Goal: Transaction & Acquisition: Obtain resource

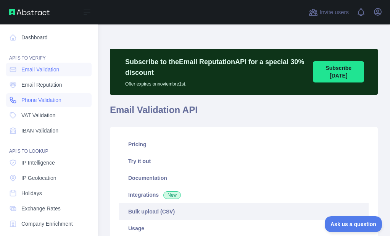
click at [22, 100] on span "Phone Validation" at bounding box center [41, 100] width 40 height 8
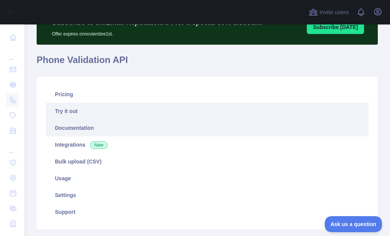
scroll to position [76, 0]
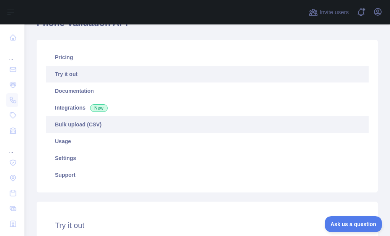
click at [72, 130] on link "Bulk upload (CSV)" at bounding box center [207, 124] width 323 height 17
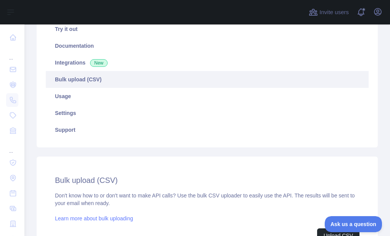
scroll to position [267, 0]
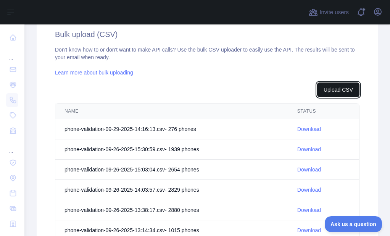
click at [325, 92] on button "Upload CSV" at bounding box center [338, 89] width 42 height 14
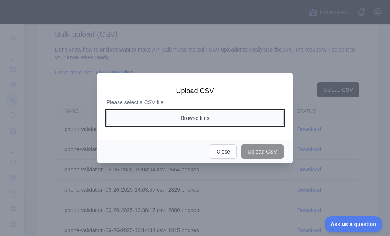
click at [153, 124] on button "Browse files" at bounding box center [194, 118] width 177 height 14
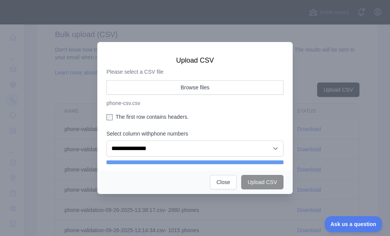
click at [121, 117] on label "The first row contains headers." at bounding box center [194, 117] width 177 height 8
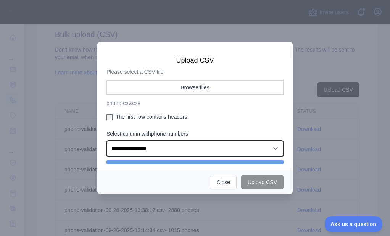
drag, startPoint x: 140, startPoint y: 148, endPoint x: 147, endPoint y: 155, distance: 10.0
click at [140, 149] on select "**********" at bounding box center [194, 148] width 177 height 16
click at [106, 140] on select "**********" at bounding box center [194, 148] width 177 height 16
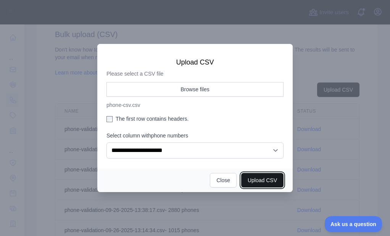
click at [263, 185] on button "Upload CSV" at bounding box center [262, 180] width 42 height 14
select select "**"
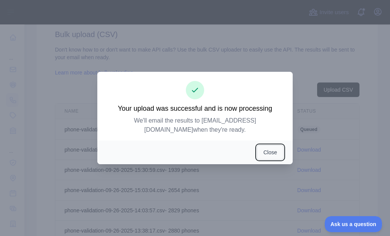
click at [260, 145] on button "Close" at bounding box center [270, 152] width 27 height 14
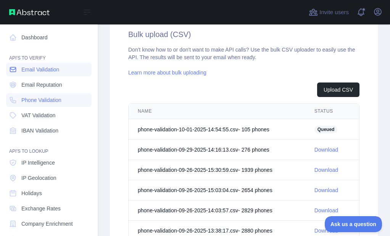
click at [10, 71] on icon at bounding box center [13, 69] width 6 height 5
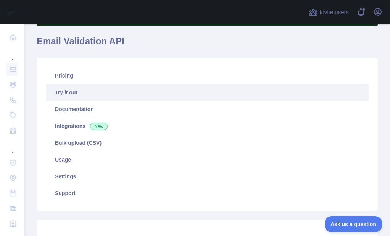
scroll to position [38, 0]
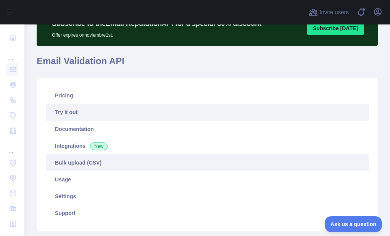
click at [66, 160] on link "Bulk upload (CSV)" at bounding box center [207, 162] width 323 height 17
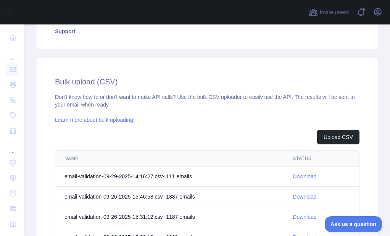
scroll to position [229, 0]
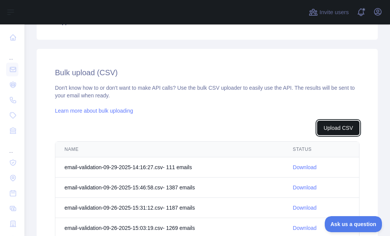
click at [326, 134] on button "Upload CSV" at bounding box center [338, 127] width 42 height 14
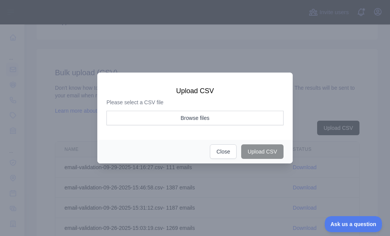
click at [215, 109] on div "Please select a CSV file Browse files" at bounding box center [194, 113] width 177 height 31
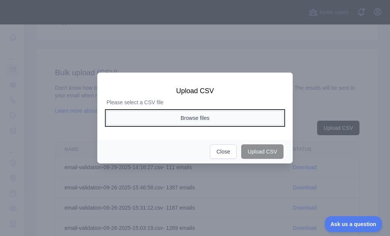
click at [203, 117] on button "Browse files" at bounding box center [194, 118] width 177 height 14
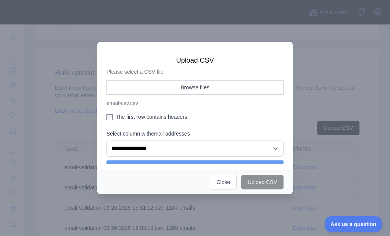
drag, startPoint x: 116, startPoint y: 120, endPoint x: 132, endPoint y: 124, distance: 16.8
click at [116, 120] on label "The first row contains headers." at bounding box center [194, 117] width 177 height 8
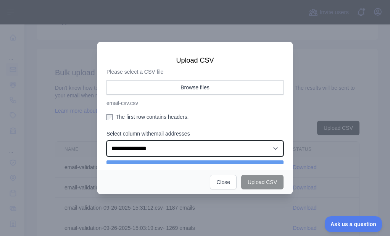
click at [140, 152] on select "**********" at bounding box center [194, 148] width 177 height 16
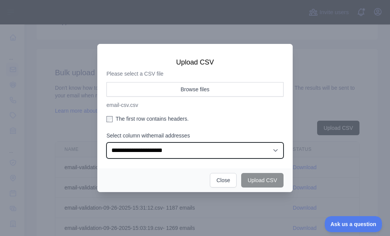
click at [106, 142] on select "**********" at bounding box center [194, 150] width 177 height 16
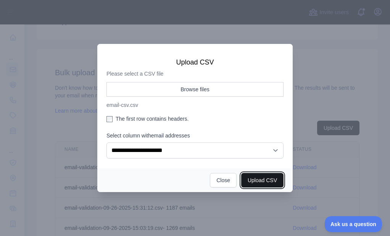
click at [262, 177] on button "Upload CSV" at bounding box center [262, 180] width 42 height 14
select select "**"
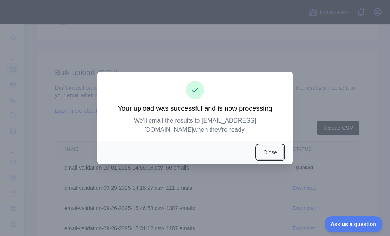
click at [257, 149] on button "Close" at bounding box center [270, 152] width 27 height 14
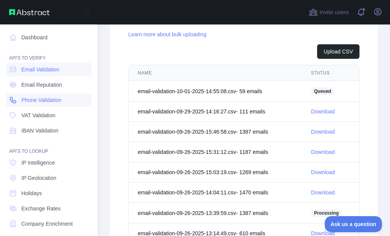
click at [13, 94] on link "Phone Validation" at bounding box center [48, 100] width 85 height 14
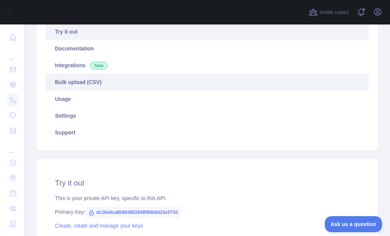
scroll to position [89, 0]
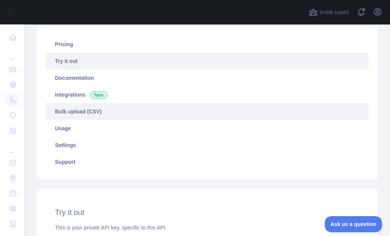
click at [59, 112] on link "Bulk upload (CSV)" at bounding box center [207, 111] width 323 height 17
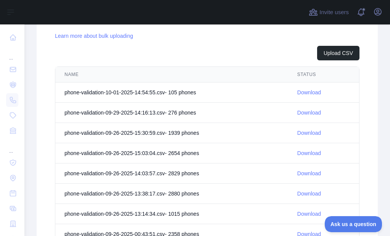
scroll to position [317, 0]
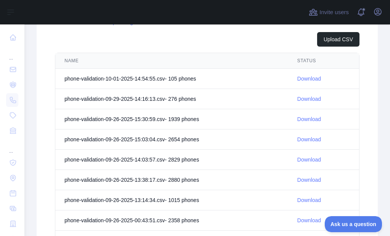
click at [310, 77] on link "Download" at bounding box center [309, 78] width 24 height 6
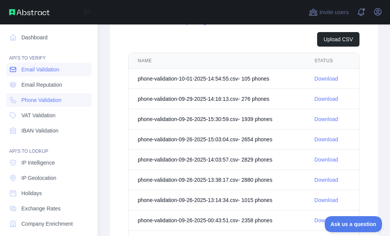
click at [8, 73] on link "Email Validation" at bounding box center [48, 70] width 85 height 14
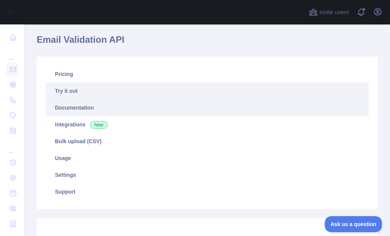
scroll to position [51, 0]
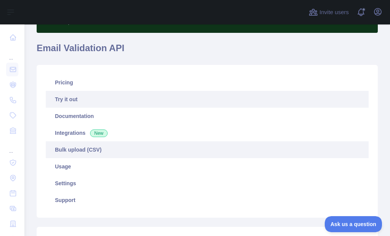
click at [56, 150] on link "Bulk upload (CSV)" at bounding box center [207, 149] width 323 height 17
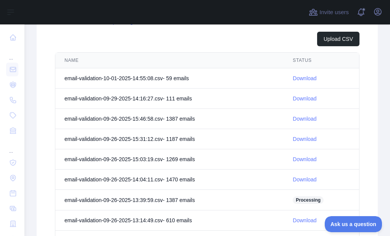
scroll to position [318, 0]
click at [291, 76] on td "Download" at bounding box center [320, 78] width 75 height 20
click at [297, 77] on link "Download" at bounding box center [304, 78] width 24 height 6
